Goal: Use online tool/utility: Utilize a website feature to perform a specific function

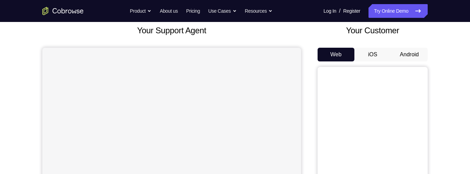
scroll to position [50, 0]
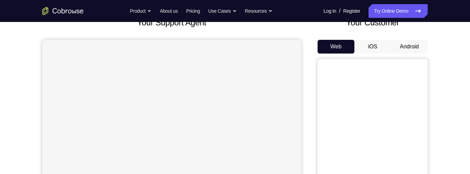
click at [420, 43] on button "Android" at bounding box center [409, 47] width 37 height 14
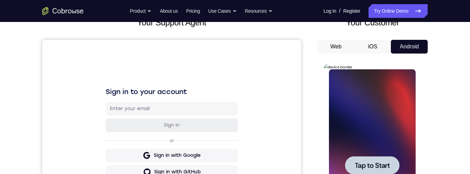
scroll to position [0, 0]
click at [364, 159] on div at bounding box center [371, 165] width 54 height 18
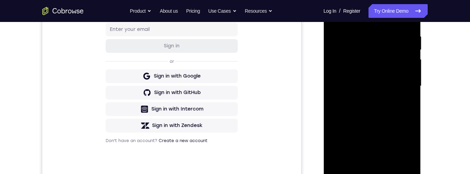
scroll to position [156, 0]
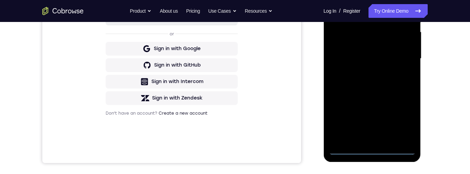
click at [377, 150] on div at bounding box center [371, 59] width 87 height 193
click at [404, 117] on div at bounding box center [371, 59] width 87 height 193
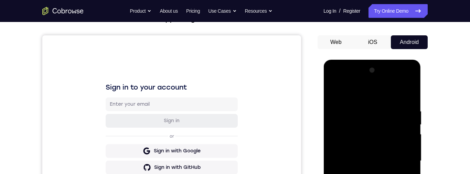
click at [370, 91] on div at bounding box center [371, 161] width 87 height 193
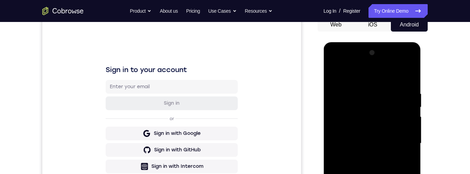
scroll to position [73, 0]
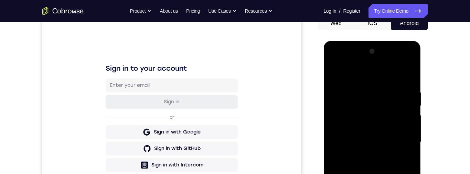
click at [400, 140] on div at bounding box center [371, 142] width 87 height 193
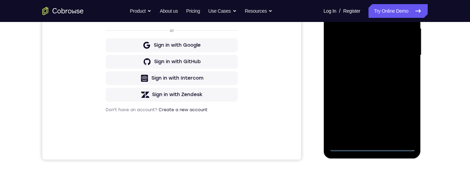
scroll to position [165, 0]
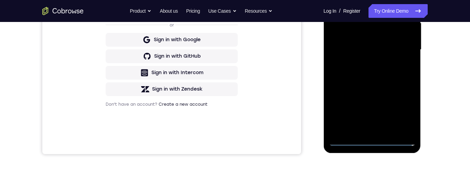
click at [366, 129] on div at bounding box center [371, 50] width 87 height 193
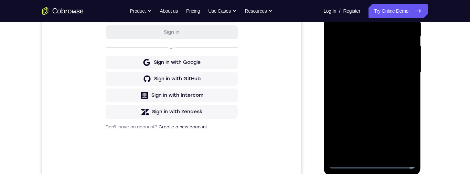
click at [375, 58] on div at bounding box center [371, 72] width 87 height 193
click at [384, 72] on div at bounding box center [371, 72] width 87 height 193
click at [400, 96] on div at bounding box center [371, 72] width 87 height 193
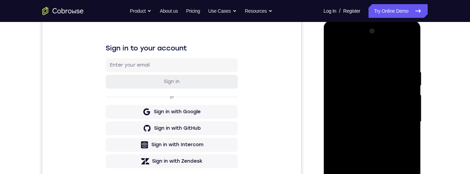
scroll to position [106, 0]
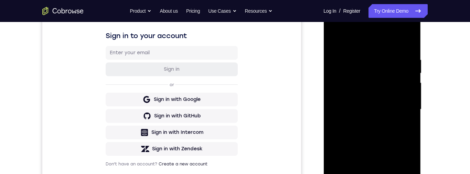
click at [391, 125] on div at bounding box center [371, 109] width 87 height 193
click at [393, 136] on div at bounding box center [371, 109] width 87 height 193
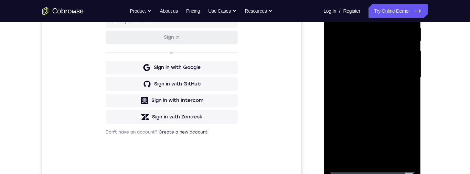
scroll to position [153, 0]
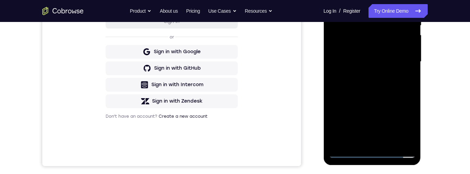
click at [392, 94] on div at bounding box center [371, 62] width 87 height 193
click at [409, 136] on div at bounding box center [371, 62] width 87 height 193
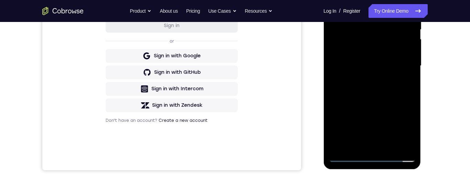
scroll to position [143, 0]
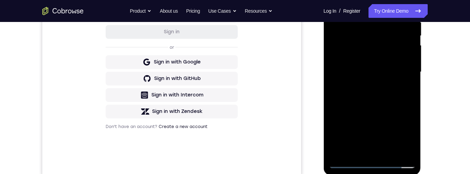
click at [410, 99] on div at bounding box center [371, 72] width 87 height 193
click at [408, 99] on div at bounding box center [371, 72] width 87 height 193
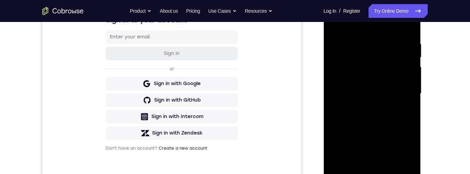
click at [362, 40] on div at bounding box center [371, 94] width 87 height 193
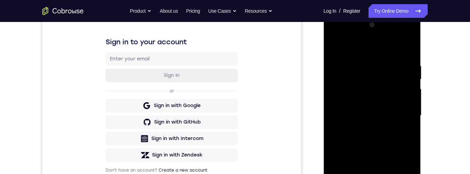
scroll to position [100, 0]
click at [407, 50] on div at bounding box center [371, 115] width 87 height 193
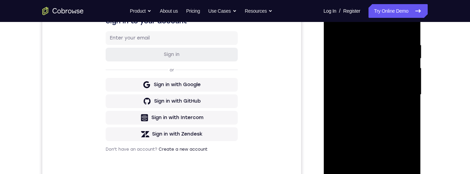
scroll to position [108, 0]
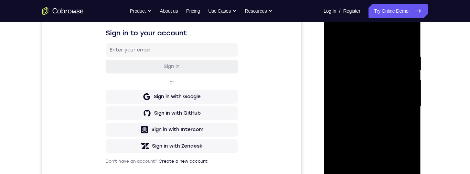
click at [407, 54] on div at bounding box center [371, 107] width 87 height 193
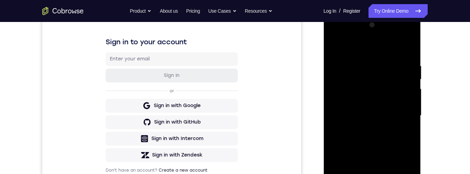
scroll to position [106, 0]
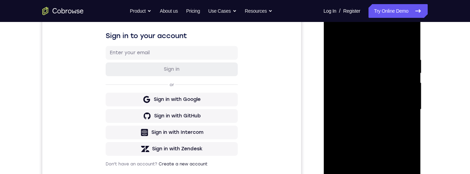
click at [410, 83] on div at bounding box center [371, 109] width 87 height 193
click at [407, 43] on div at bounding box center [371, 109] width 87 height 193
click at [386, 56] on div at bounding box center [371, 109] width 87 height 193
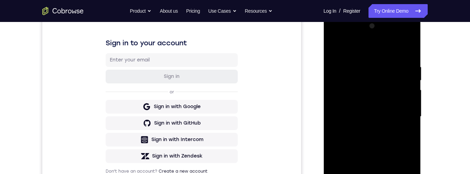
click at [406, 95] on div at bounding box center [371, 117] width 87 height 193
click at [410, 82] on div at bounding box center [371, 117] width 87 height 193
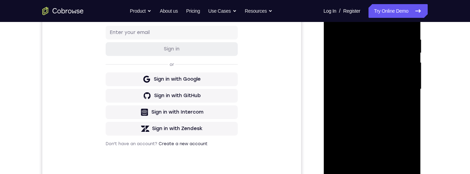
scroll to position [119, 0]
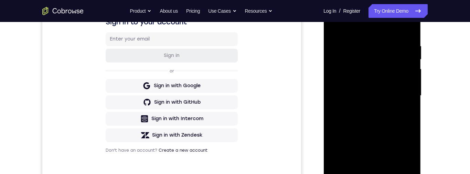
click at [410, 63] on div at bounding box center [371, 96] width 87 height 193
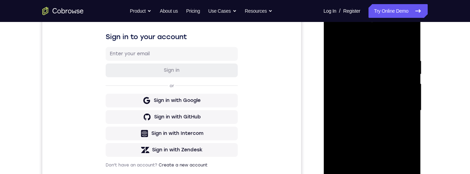
click at [408, 95] on div at bounding box center [371, 110] width 87 height 193
click at [410, 97] on div at bounding box center [371, 110] width 87 height 193
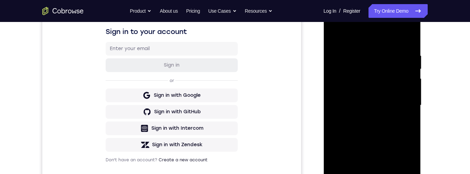
click at [406, 38] on div at bounding box center [371, 105] width 87 height 193
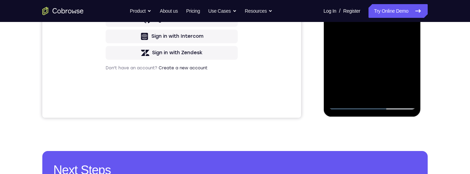
click at [389, 95] on div at bounding box center [371, 13] width 87 height 193
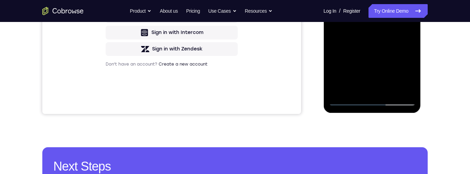
scroll to position [159, 0]
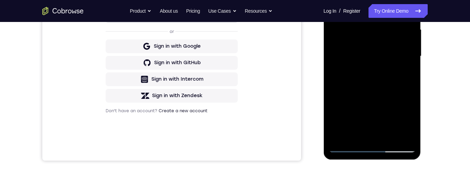
click at [394, 92] on div at bounding box center [371, 56] width 87 height 193
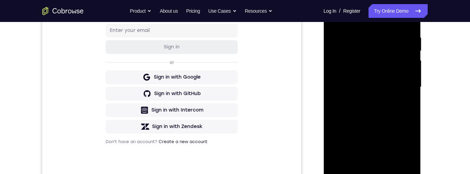
scroll to position [128, 0]
click at [386, 81] on div at bounding box center [371, 87] width 87 height 193
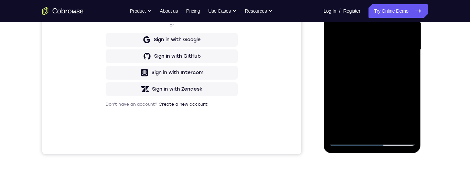
scroll to position [171, 0]
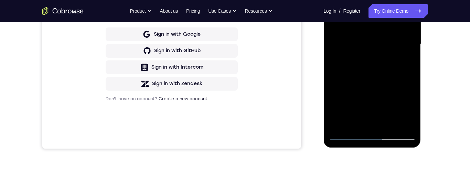
click at [348, 86] on div at bounding box center [371, 44] width 87 height 193
click at [365, 84] on div at bounding box center [371, 44] width 87 height 193
click at [397, 58] on div at bounding box center [371, 44] width 87 height 193
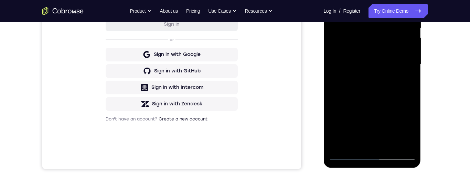
click at [405, 82] on div at bounding box center [371, 64] width 87 height 193
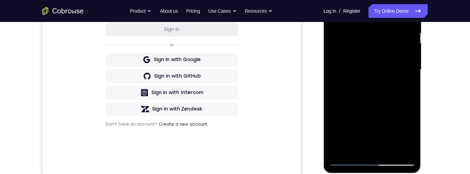
click at [357, 40] on div at bounding box center [371, 70] width 87 height 193
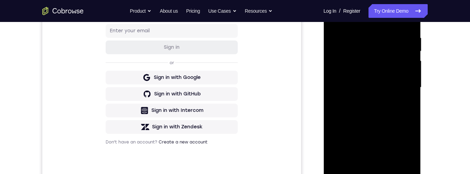
click at [384, 119] on div at bounding box center [371, 87] width 87 height 193
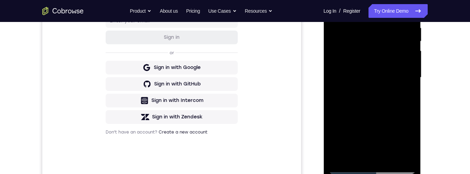
click at [409, 142] on div at bounding box center [371, 77] width 87 height 193
click at [405, 98] on div at bounding box center [371, 77] width 87 height 193
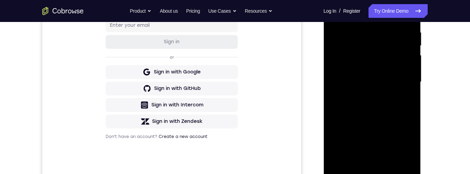
scroll to position [75, 0]
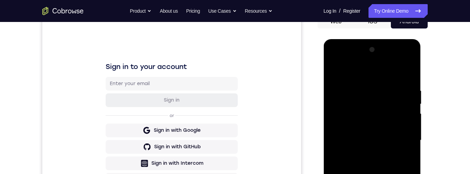
click at [335, 69] on div at bounding box center [371, 140] width 87 height 193
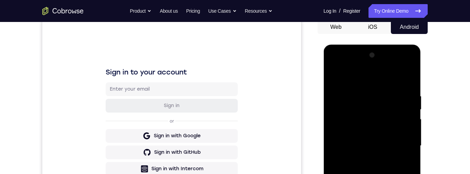
click at [399, 144] on div at bounding box center [371, 146] width 87 height 193
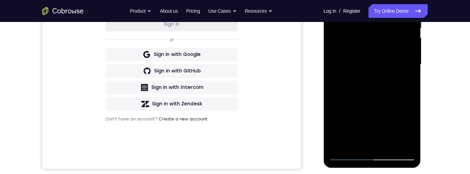
scroll to position [152, 0]
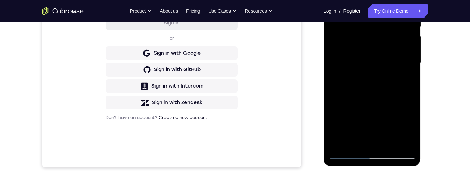
click at [405, 79] on div at bounding box center [371, 63] width 87 height 193
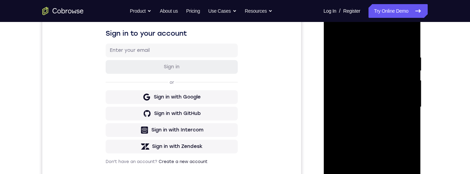
scroll to position [102, 0]
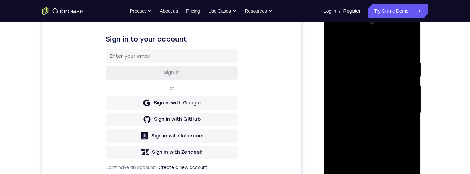
click at [343, 42] on div at bounding box center [371, 113] width 87 height 193
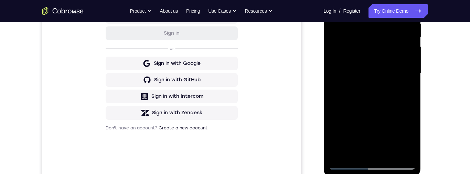
scroll to position [178, 0]
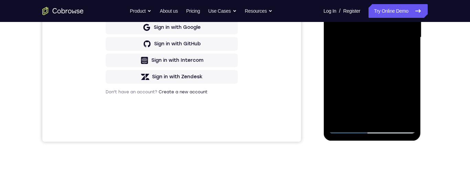
click at [338, 117] on div at bounding box center [371, 37] width 87 height 193
click at [342, 120] on div at bounding box center [371, 37] width 87 height 193
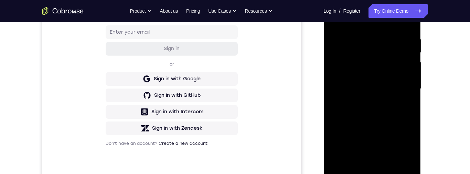
scroll to position [126, 0]
click at [411, 90] on div at bounding box center [371, 89] width 87 height 193
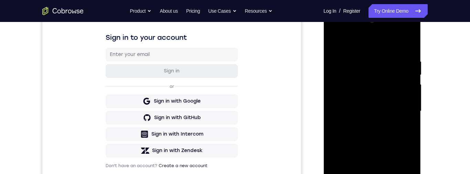
click at [409, 73] on div at bounding box center [371, 111] width 87 height 193
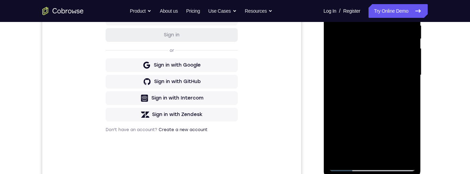
scroll to position [163, 0]
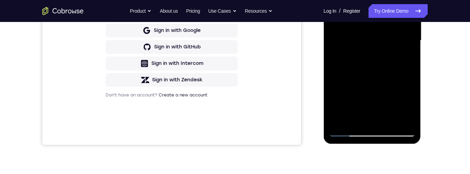
click at [341, 124] on div at bounding box center [371, 40] width 87 height 193
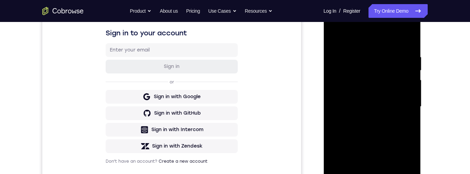
scroll to position [102, 0]
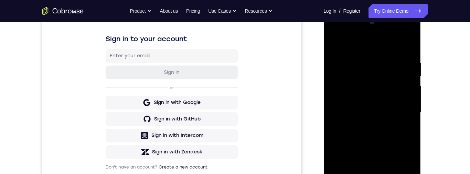
click at [356, 59] on div at bounding box center [371, 113] width 87 height 193
click at [410, 87] on div at bounding box center [371, 113] width 87 height 193
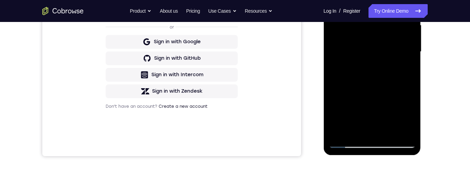
scroll to position [103, 0]
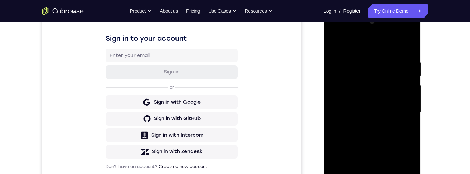
click at [406, 81] on div at bounding box center [371, 112] width 87 height 193
click at [412, 80] on div at bounding box center [371, 113] width 87 height 193
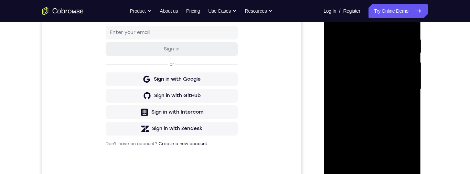
click at [404, 73] on div at bounding box center [371, 89] width 87 height 193
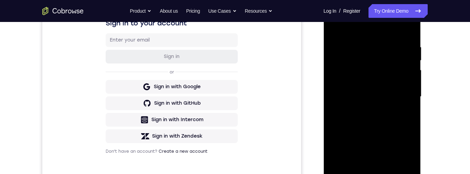
click at [407, 72] on div at bounding box center [371, 97] width 87 height 193
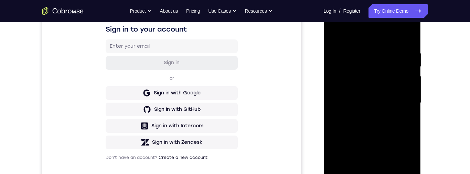
scroll to position [127, 0]
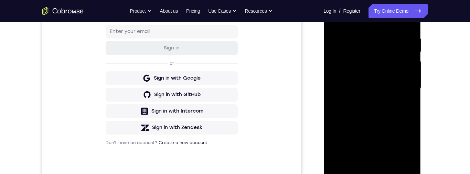
click at [405, 67] on div at bounding box center [371, 88] width 87 height 193
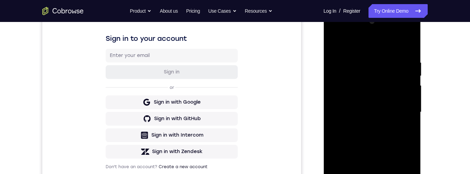
click at [407, 76] on div at bounding box center [371, 112] width 87 height 193
click at [406, 47] on div at bounding box center [371, 112] width 87 height 193
click at [362, 60] on div at bounding box center [371, 112] width 87 height 193
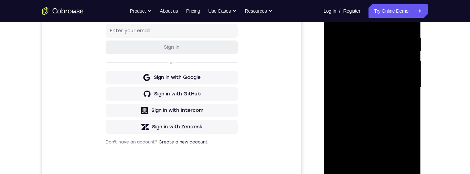
scroll to position [166, 0]
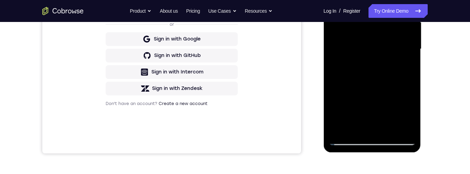
click at [378, 128] on div at bounding box center [371, 49] width 87 height 193
click at [389, 58] on div at bounding box center [371, 49] width 87 height 193
click at [384, 127] on div at bounding box center [371, 49] width 87 height 193
click at [404, 129] on div at bounding box center [371, 49] width 87 height 193
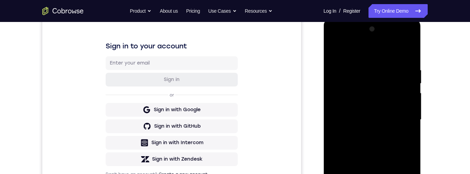
scroll to position [88, 0]
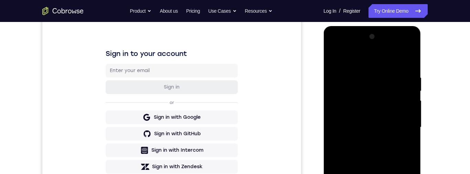
click at [410, 59] on div at bounding box center [371, 127] width 87 height 193
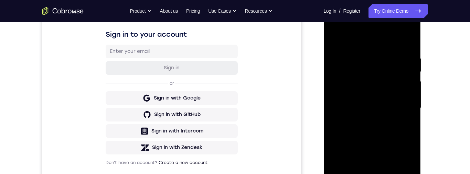
scroll to position [107, 0]
click at [387, 53] on div at bounding box center [371, 108] width 87 height 193
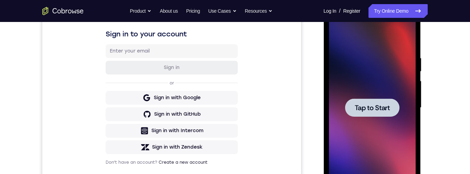
scroll to position [115, 0]
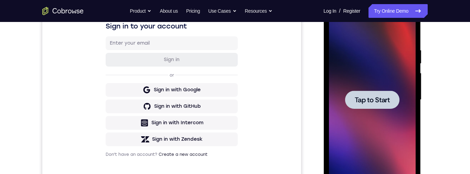
click at [380, 97] on span "Tap to Start" at bounding box center [371, 100] width 35 height 7
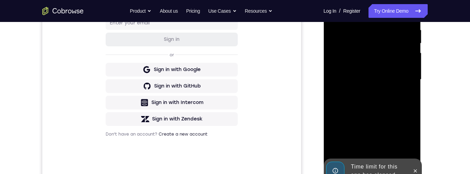
scroll to position [166, 0]
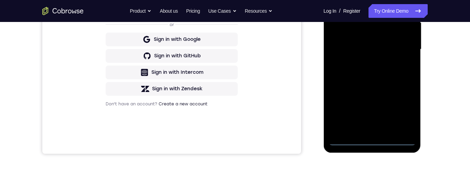
click at [374, 141] on div at bounding box center [371, 49] width 87 height 193
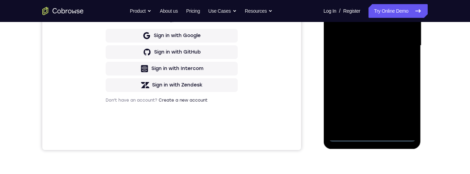
scroll to position [133, 0]
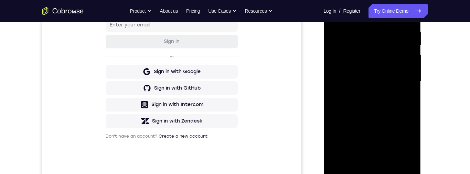
click at [404, 142] on div at bounding box center [371, 82] width 87 height 193
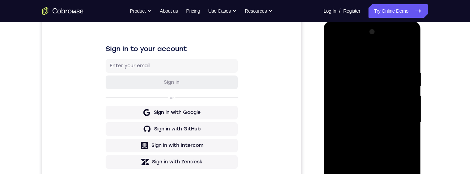
click at [355, 52] on div at bounding box center [371, 122] width 87 height 193
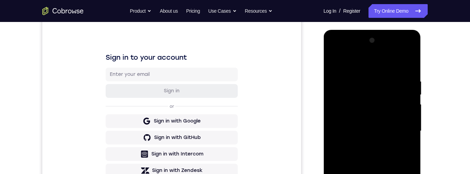
scroll to position [94, 0]
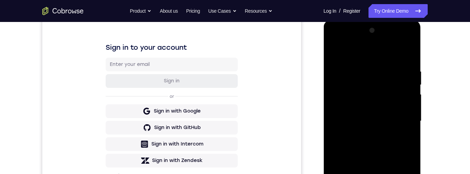
click at [369, 84] on div at bounding box center [371, 121] width 87 height 193
click at [355, 40] on div at bounding box center [371, 121] width 87 height 193
click at [352, 42] on div at bounding box center [371, 121] width 87 height 193
click at [338, 118] on div at bounding box center [371, 121] width 87 height 193
click at [347, 108] on div at bounding box center [371, 121] width 87 height 193
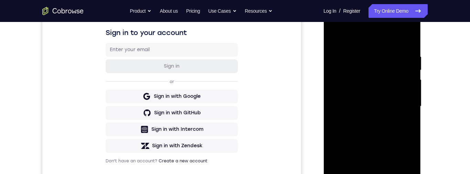
scroll to position [117, 0]
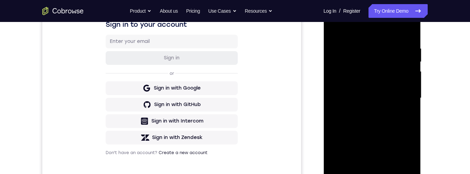
click at [404, 93] on div at bounding box center [371, 98] width 87 height 193
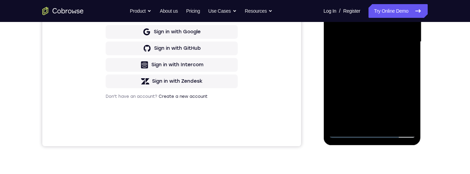
scroll to position [178, 0]
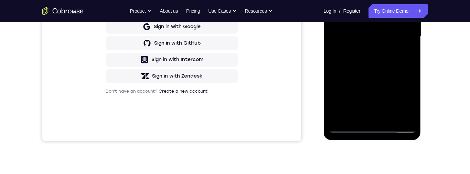
click at [342, 116] on div at bounding box center [371, 37] width 87 height 193
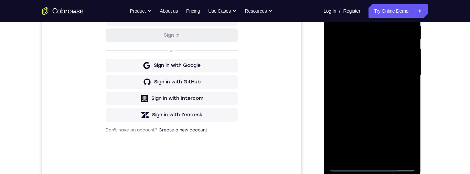
scroll to position [139, 0]
click at [404, 45] on div at bounding box center [371, 76] width 87 height 193
click at [372, 62] on div at bounding box center [371, 76] width 87 height 193
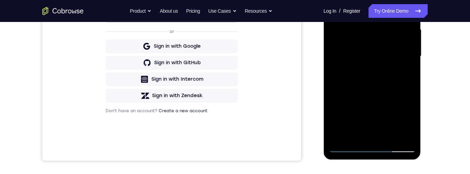
scroll to position [168, 0]
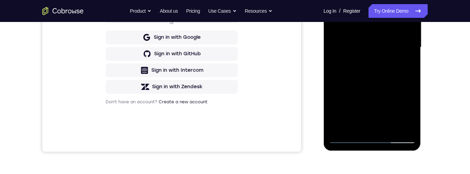
click at [356, 107] on div at bounding box center [371, 47] width 87 height 193
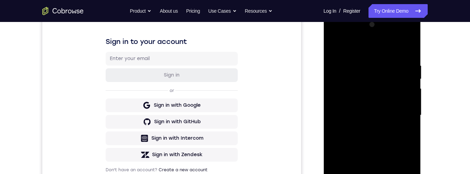
scroll to position [78, 0]
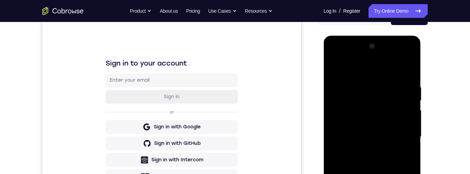
click at [400, 56] on div at bounding box center [371, 137] width 87 height 193
click at [342, 59] on div at bounding box center [371, 137] width 87 height 193
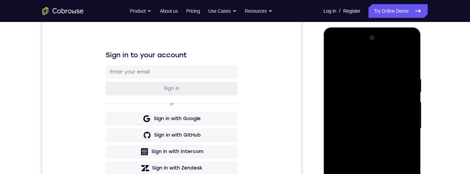
click at [373, 87] on div at bounding box center [371, 129] width 87 height 193
click at [355, 153] on div at bounding box center [371, 129] width 87 height 193
click at [365, 141] on div at bounding box center [371, 129] width 87 height 193
click at [379, 120] on div at bounding box center [371, 129] width 87 height 193
click at [373, 114] on div at bounding box center [371, 129] width 87 height 193
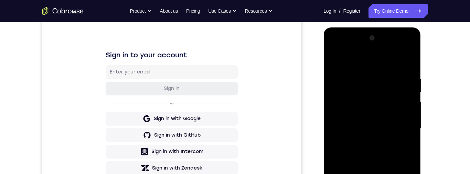
click at [391, 130] on div at bounding box center [371, 129] width 87 height 193
click at [397, 154] on div at bounding box center [371, 129] width 87 height 193
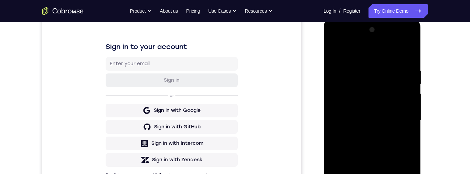
scroll to position [103, 0]
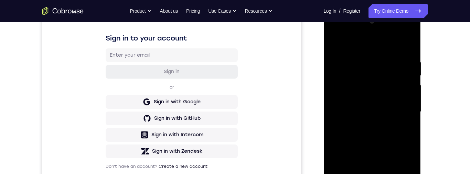
click at [394, 132] on div at bounding box center [371, 112] width 87 height 193
click at [397, 136] on div at bounding box center [371, 112] width 87 height 193
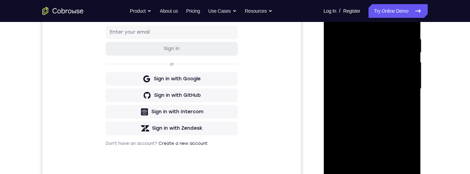
click at [397, 124] on div at bounding box center [371, 89] width 87 height 193
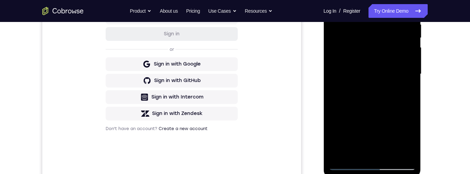
scroll to position [145, 0]
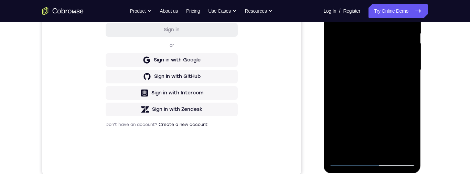
click at [411, 143] on div at bounding box center [371, 70] width 87 height 193
click at [414, 100] on div at bounding box center [371, 70] width 87 height 193
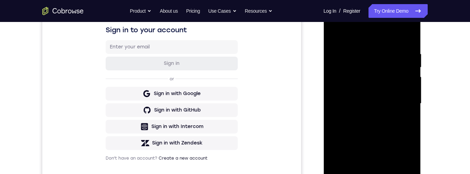
click at [359, 49] on div at bounding box center [371, 104] width 87 height 193
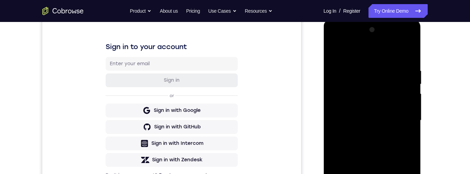
scroll to position [81, 0]
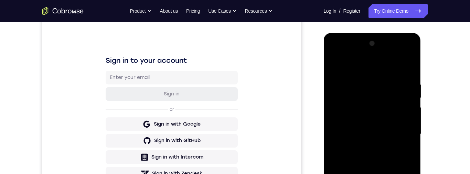
click at [408, 110] on div at bounding box center [371, 134] width 87 height 193
click at [408, 70] on div at bounding box center [371, 134] width 87 height 193
click at [400, 56] on div at bounding box center [371, 134] width 87 height 193
click at [375, 67] on div at bounding box center [371, 134] width 87 height 193
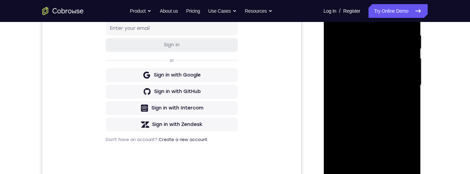
click at [358, 145] on div at bounding box center [371, 85] width 87 height 193
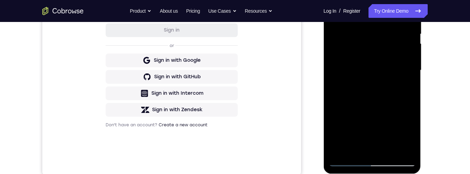
scroll to position [74, 0]
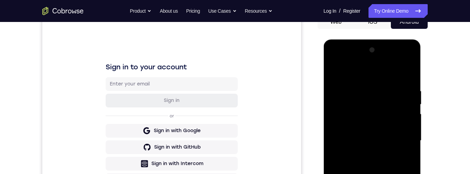
click at [401, 60] on div at bounding box center [371, 141] width 87 height 193
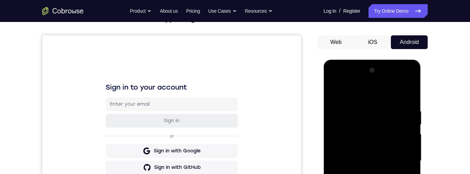
click at [374, 96] on div at bounding box center [371, 161] width 87 height 193
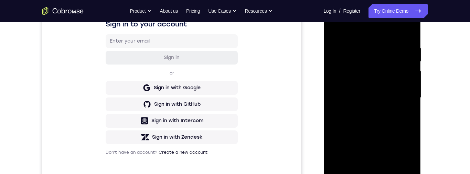
scroll to position [114, 0]
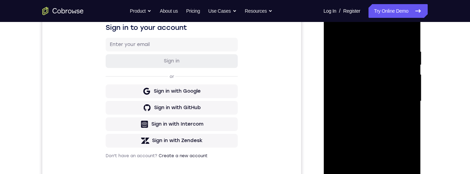
click at [336, 52] on div at bounding box center [371, 101] width 87 height 193
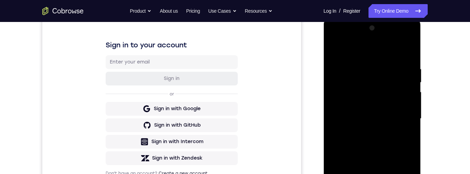
click at [367, 88] on div at bounding box center [371, 119] width 87 height 193
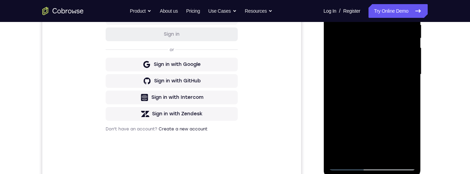
click at [390, 122] on div at bounding box center [371, 74] width 87 height 193
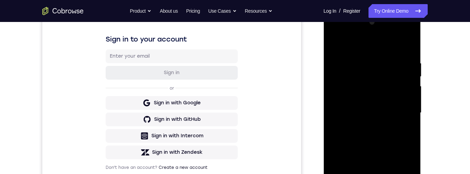
scroll to position [68, 0]
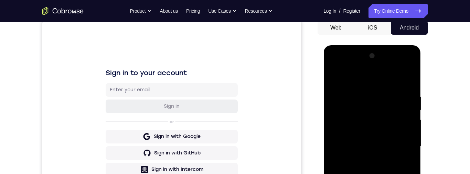
click at [334, 78] on div at bounding box center [371, 147] width 87 height 193
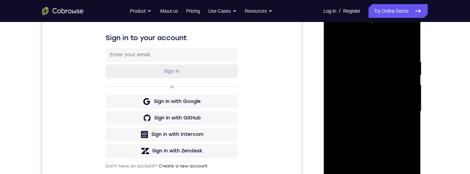
scroll to position [103, 0]
click at [363, 63] on div at bounding box center [371, 112] width 87 height 193
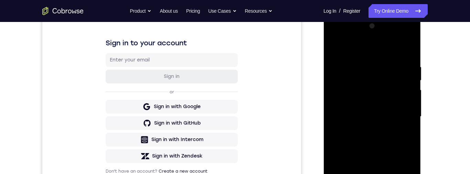
scroll to position [106, 0]
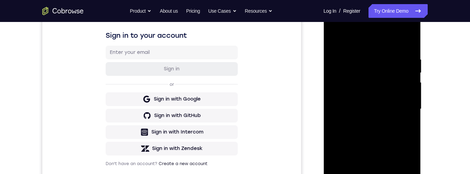
click at [411, 106] on div at bounding box center [371, 109] width 87 height 193
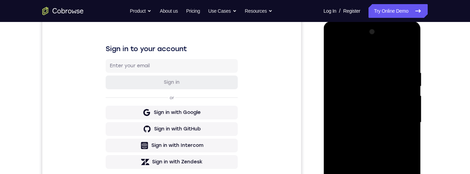
scroll to position [94, 0]
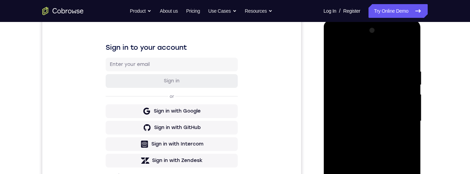
click at [406, 94] on div at bounding box center [371, 121] width 87 height 193
click at [408, 82] on div at bounding box center [371, 121] width 87 height 193
click at [404, 56] on div at bounding box center [371, 121] width 87 height 193
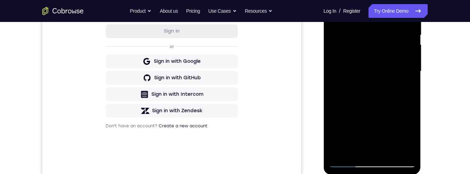
scroll to position [148, 0]
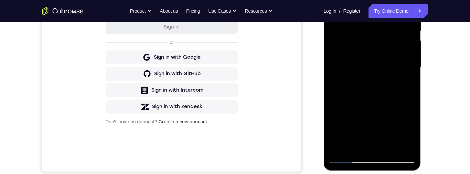
click at [341, 150] on div at bounding box center [371, 67] width 87 height 193
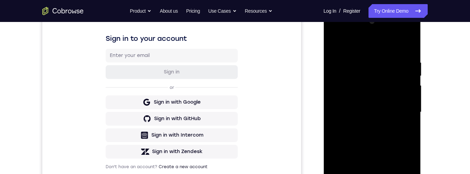
scroll to position [83, 0]
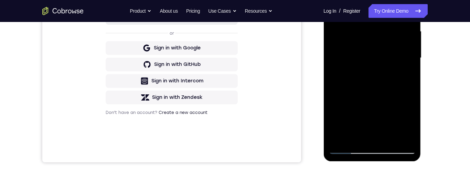
click at [420, 87] on div at bounding box center [372, 60] width 98 height 206
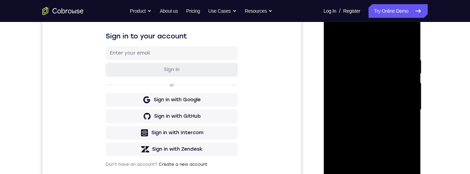
click at [359, 57] on div at bounding box center [371, 110] width 87 height 193
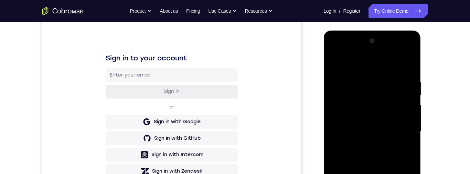
click at [409, 112] on div at bounding box center [371, 132] width 87 height 193
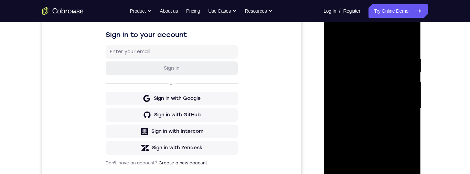
click at [405, 109] on div at bounding box center [371, 108] width 87 height 193
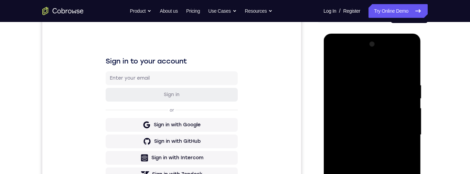
scroll to position [68, 0]
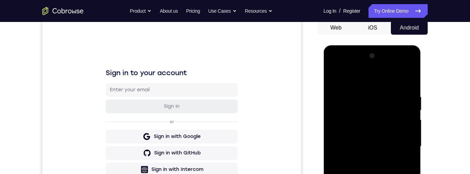
click at [399, 121] on div at bounding box center [371, 147] width 87 height 193
click at [404, 125] on div at bounding box center [371, 147] width 87 height 193
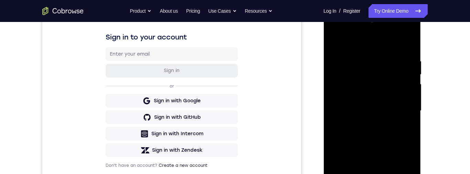
click at [405, 118] on div at bounding box center [371, 111] width 87 height 193
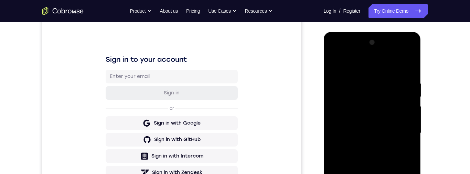
scroll to position [89, 0]
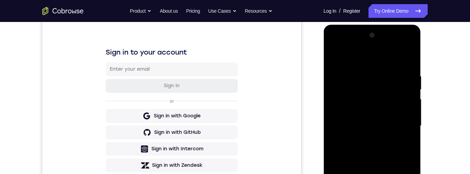
click at [405, 121] on div at bounding box center [371, 126] width 87 height 193
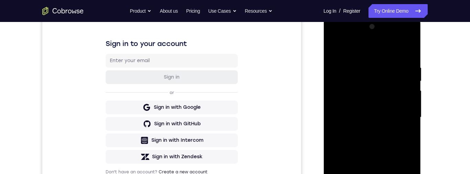
scroll to position [71, 0]
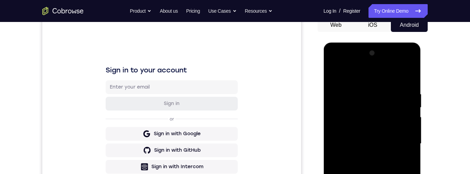
click at [405, 129] on div at bounding box center [371, 144] width 87 height 193
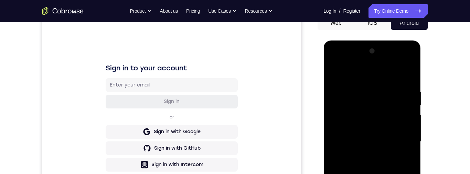
click at [406, 109] on div at bounding box center [371, 142] width 87 height 193
click at [411, 108] on div at bounding box center [371, 142] width 87 height 193
click at [407, 128] on div at bounding box center [371, 142] width 87 height 193
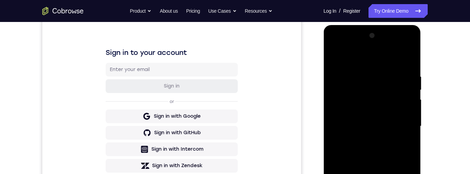
click at [405, 120] on div at bounding box center [371, 126] width 87 height 193
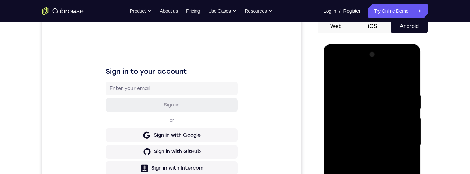
click at [409, 122] on div at bounding box center [371, 145] width 87 height 193
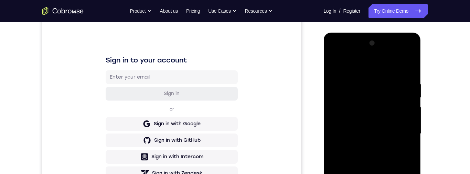
scroll to position [85, 0]
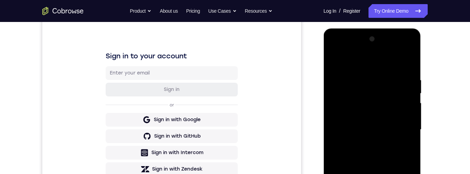
click at [340, 129] on div at bounding box center [371, 130] width 87 height 193
click at [341, 136] on div at bounding box center [371, 130] width 87 height 193
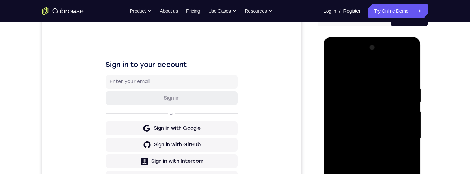
click at [343, 120] on div at bounding box center [371, 138] width 87 height 193
click at [338, 127] on div at bounding box center [371, 138] width 87 height 193
click at [340, 127] on div at bounding box center [371, 138] width 87 height 193
click at [403, 103] on div at bounding box center [371, 138] width 87 height 193
click at [408, 93] on div at bounding box center [371, 138] width 87 height 193
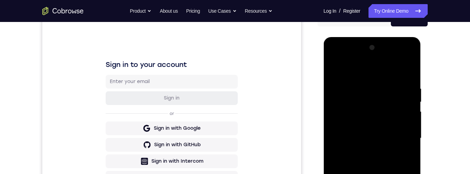
click at [408, 97] on div at bounding box center [371, 138] width 87 height 193
click at [404, 111] on div at bounding box center [371, 138] width 87 height 193
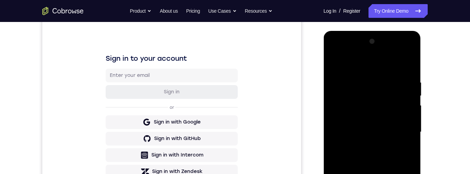
click at [408, 68] on div at bounding box center [371, 132] width 87 height 193
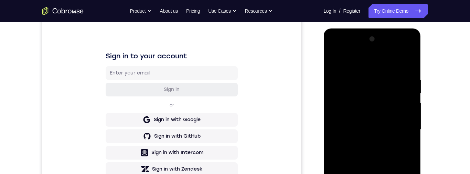
scroll to position [87, 0]
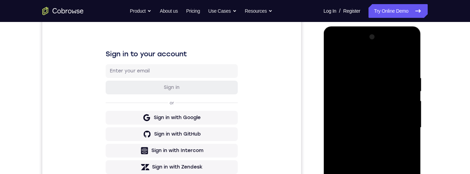
click at [364, 72] on div at bounding box center [371, 128] width 87 height 193
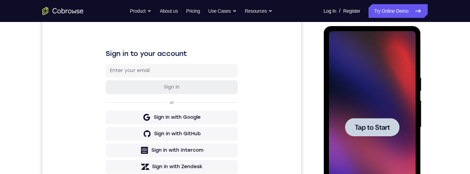
scroll to position [90, 0]
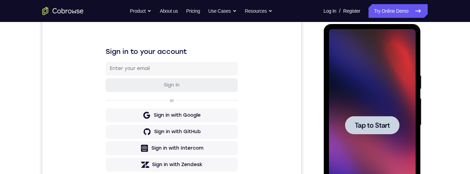
click at [394, 120] on div at bounding box center [371, 125] width 54 height 18
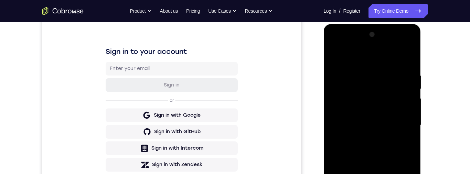
scroll to position [175, 0]
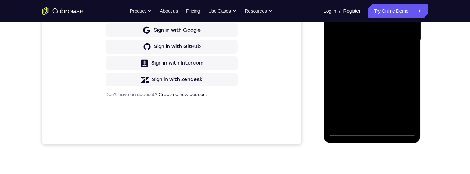
click at [377, 132] on div at bounding box center [371, 40] width 87 height 193
click at [409, 101] on div at bounding box center [371, 40] width 87 height 193
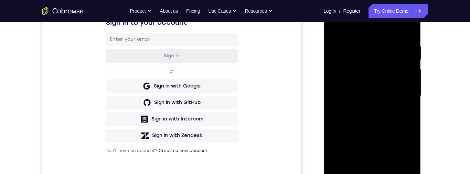
scroll to position [120, 0]
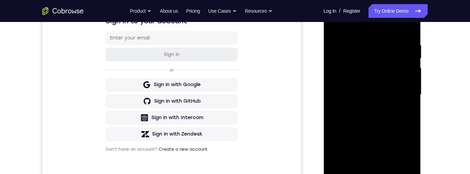
click at [400, 155] on div at bounding box center [371, 95] width 87 height 193
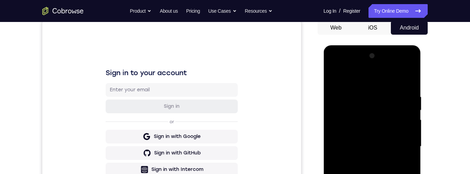
scroll to position [69, 0]
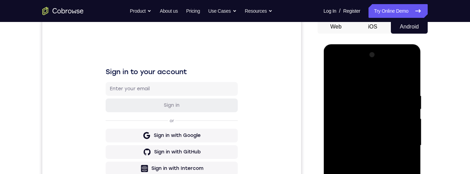
click at [356, 75] on div at bounding box center [371, 146] width 87 height 193
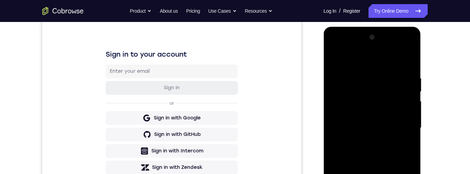
click at [402, 127] on div at bounding box center [371, 128] width 87 height 193
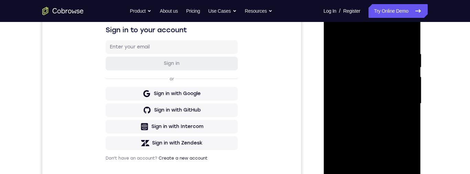
click at [436, 91] on div "Your Support Agent Your Customer Web iOS Android Next Steps We’d be happy to gi…" at bounding box center [235, 137] width 440 height 453
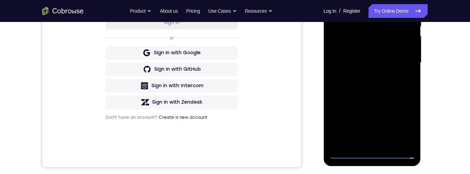
click at [366, 75] on div at bounding box center [371, 63] width 87 height 193
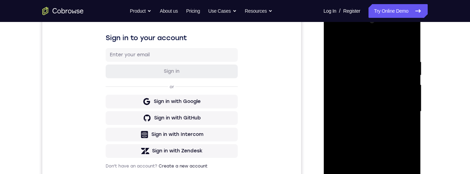
scroll to position [108, 0]
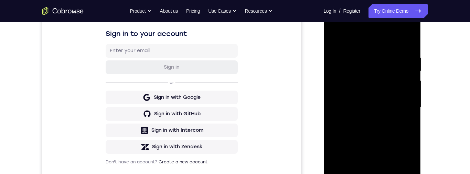
click at [398, 95] on div at bounding box center [371, 107] width 87 height 193
click at [374, 93] on div at bounding box center [371, 107] width 87 height 193
click at [393, 105] on div at bounding box center [371, 107] width 87 height 193
click at [398, 133] on div at bounding box center [371, 107] width 87 height 193
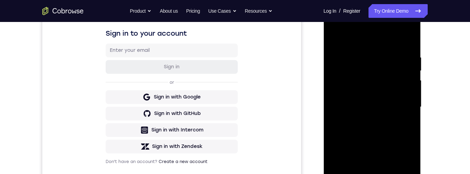
click at [395, 127] on div at bounding box center [371, 107] width 87 height 193
click at [397, 130] on div at bounding box center [371, 107] width 87 height 193
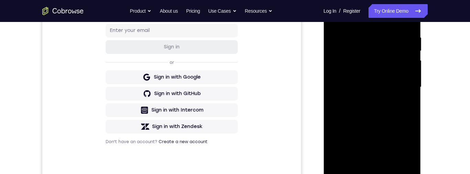
click at [395, 119] on div at bounding box center [371, 87] width 87 height 193
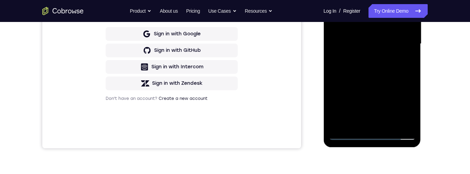
click at [410, 116] on div at bounding box center [371, 44] width 87 height 193
